Goal: Check status: Check status

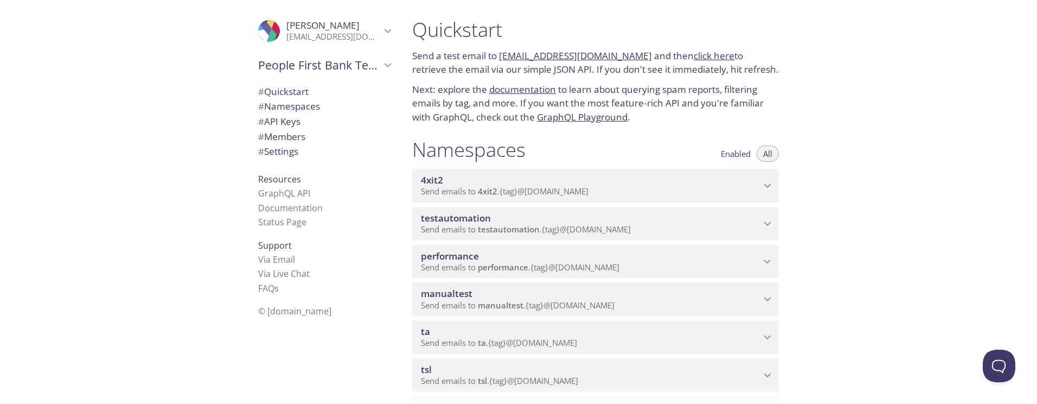
click at [447, 346] on span "Send emails to ta . {tag} @[DOMAIN_NAME]" at bounding box center [499, 342] width 156 height 11
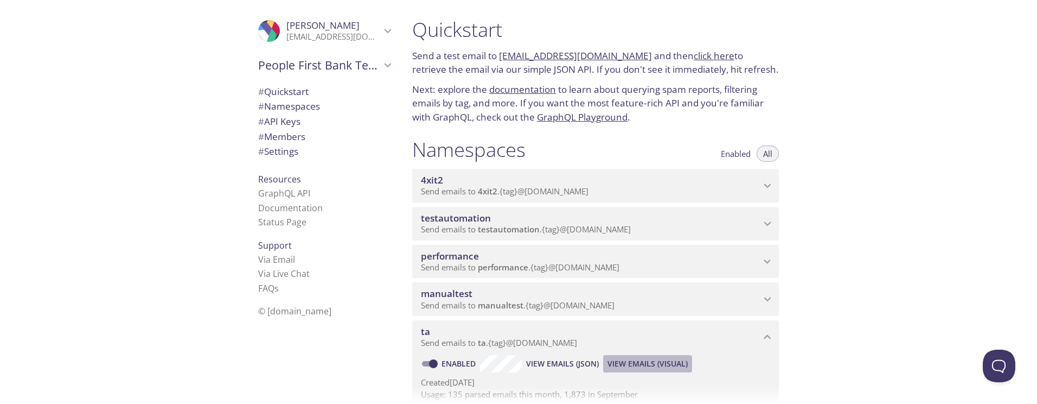
click at [639, 364] on span "View Emails (Visual)" at bounding box center [647, 363] width 80 height 13
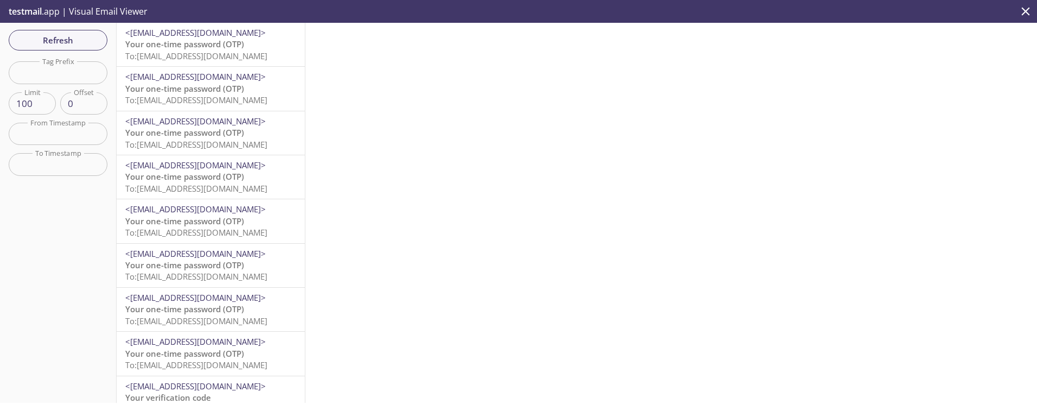
click at [183, 51] on span "To: [EMAIL_ADDRESS][DOMAIN_NAME]" at bounding box center [196, 55] width 142 height 11
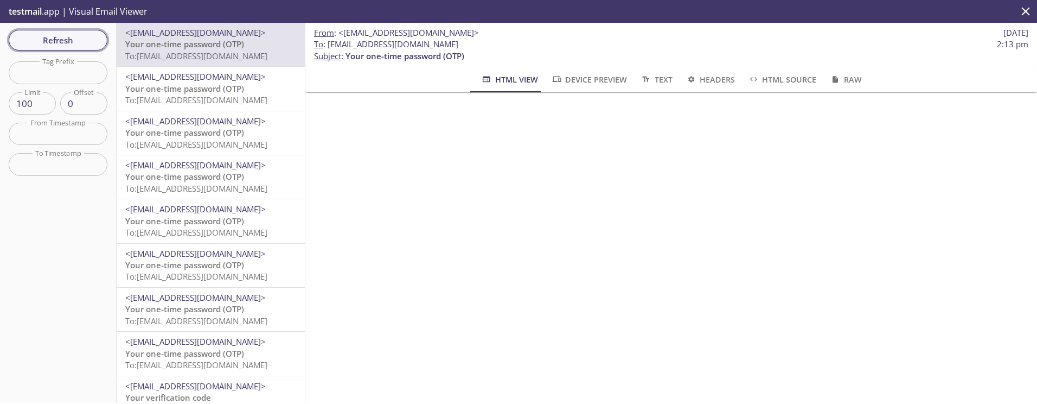
click at [86, 35] on span "Refresh" at bounding box center [57, 40] width 81 height 14
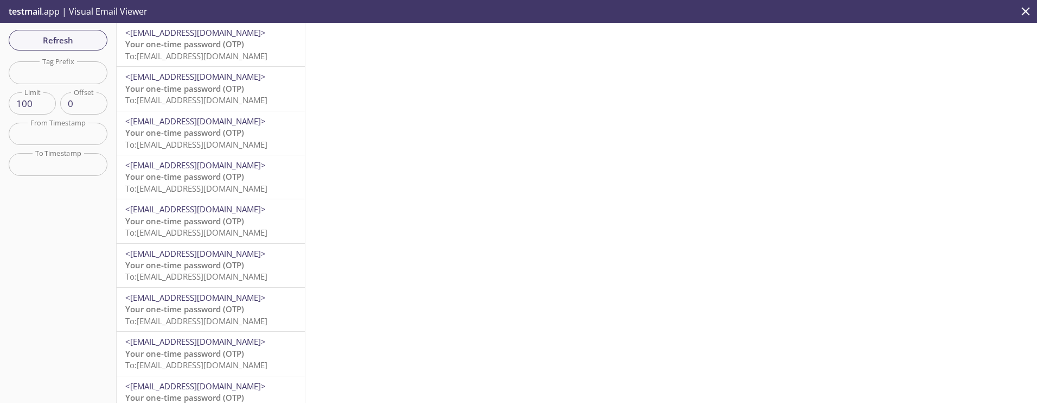
click at [183, 46] on span "Your one-time password (OTP)" at bounding box center [184, 44] width 119 height 11
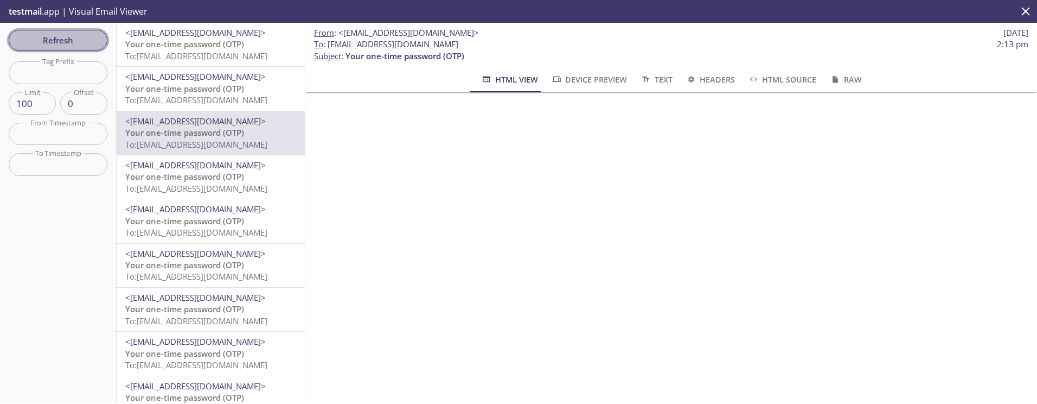
click at [50, 41] on span "Refresh" at bounding box center [57, 40] width 81 height 14
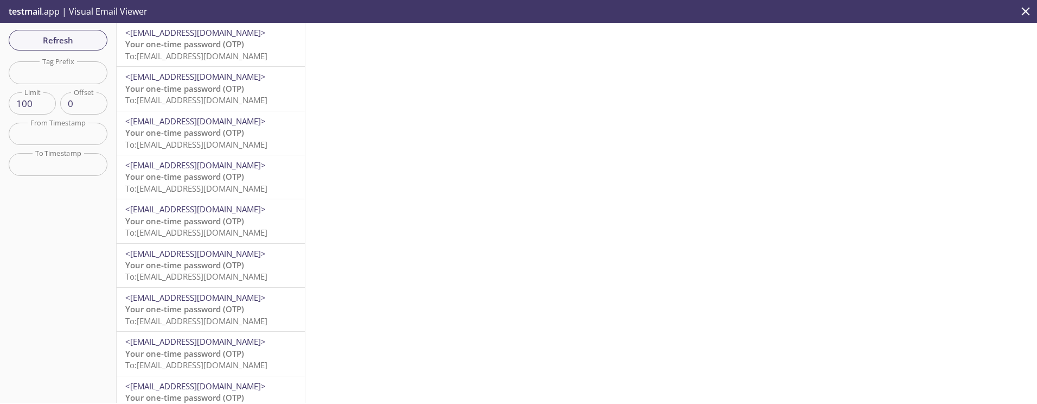
click at [173, 42] on span "Your one-time password (OTP)" at bounding box center [184, 44] width 119 height 11
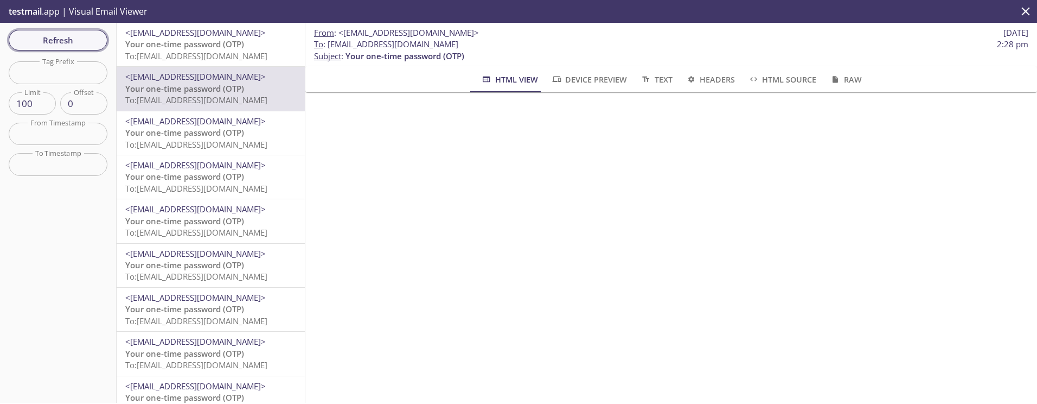
click at [78, 34] on span "Refresh" at bounding box center [57, 40] width 81 height 14
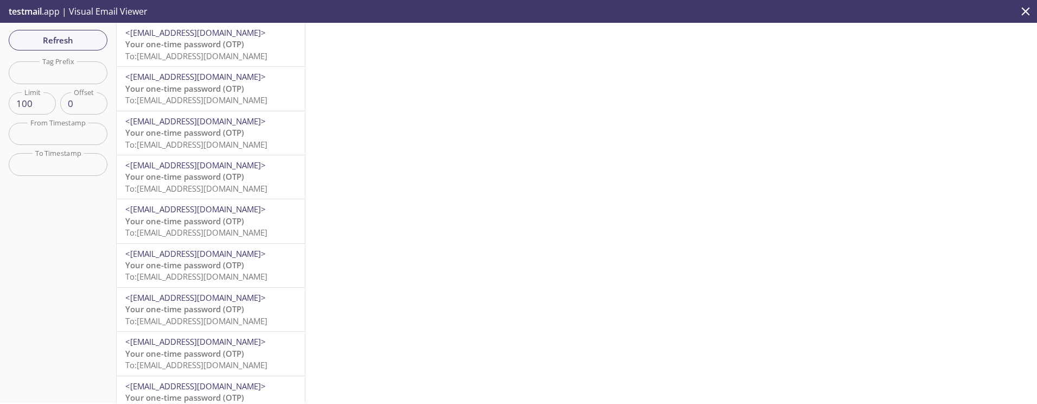
click at [209, 62] on div "<[EMAIL_ADDRESS][DOMAIN_NAME]> Your one-time password (OTP) To: [EMAIL_ADDRESS]…" at bounding box center [211, 44] width 188 height 43
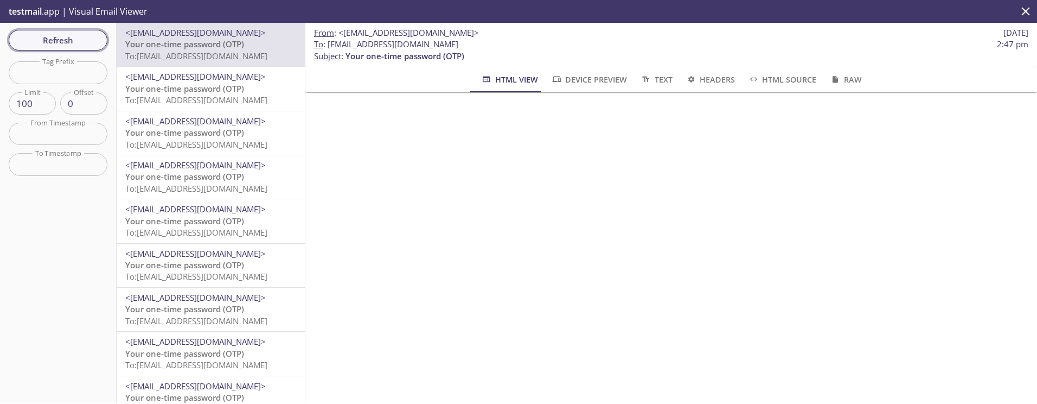
click at [49, 38] on span "Refresh" at bounding box center [57, 40] width 81 height 14
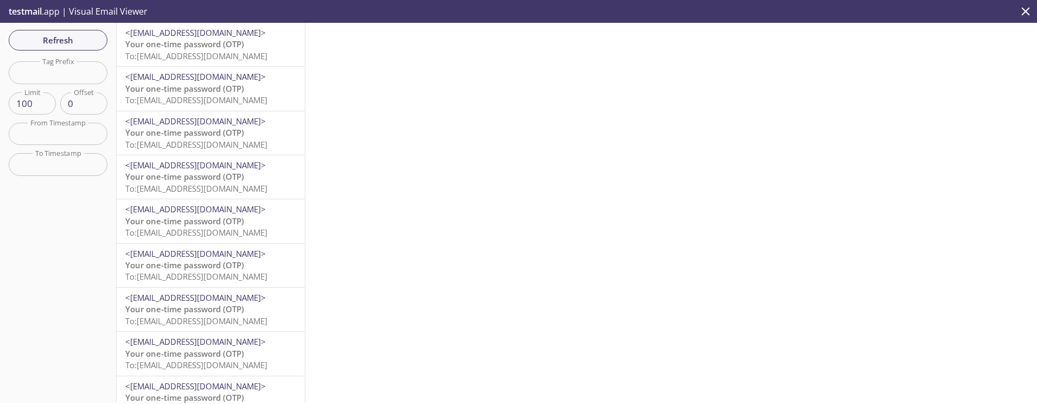
click at [206, 46] on span "Your one-time password (OTP)" at bounding box center [184, 44] width 119 height 11
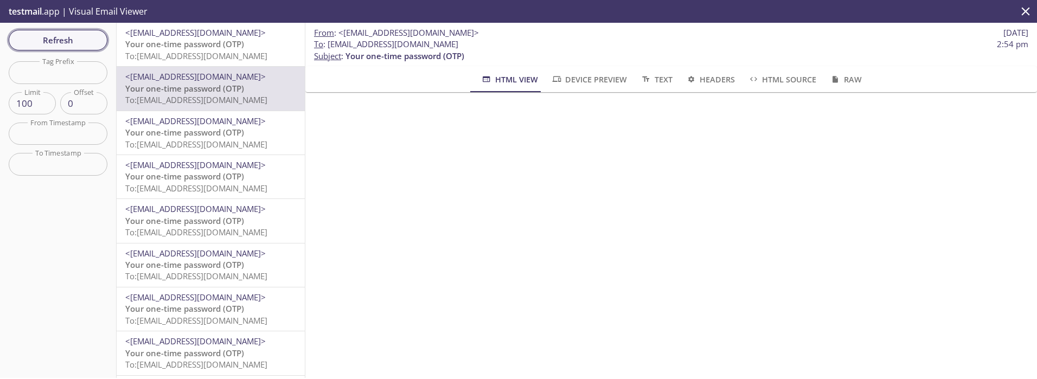
click at [57, 40] on span "Refresh" at bounding box center [57, 40] width 81 height 14
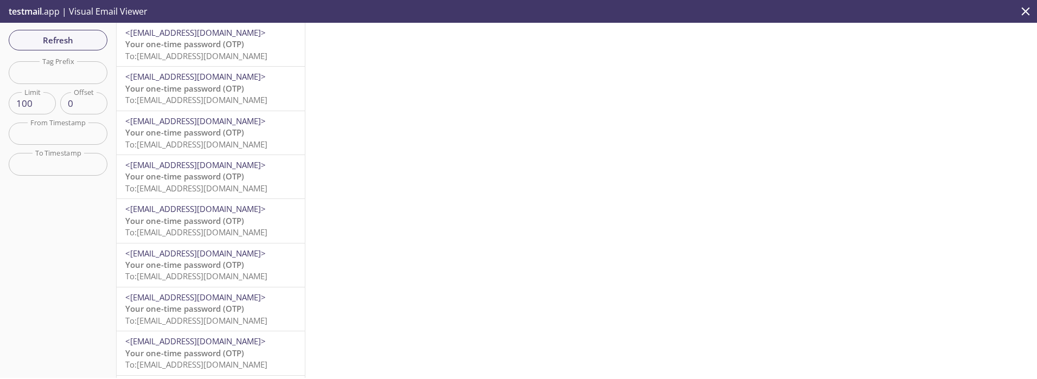
click at [207, 56] on span "To: [EMAIL_ADDRESS][DOMAIN_NAME]" at bounding box center [196, 55] width 142 height 11
